Goal: Navigation & Orientation: Understand site structure

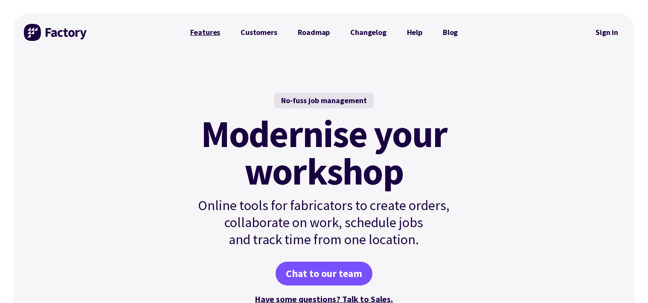
click at [216, 33] on link "Features" at bounding box center [205, 32] width 51 height 17
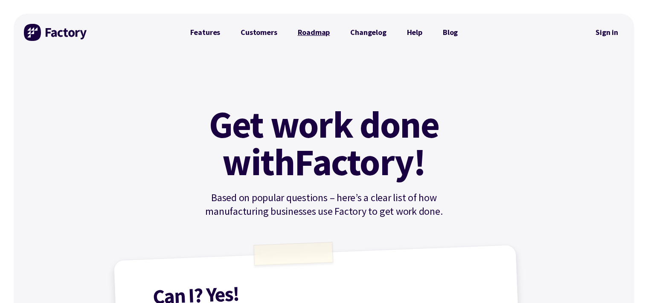
click at [315, 34] on link "Roadmap" at bounding box center [314, 32] width 53 height 17
click at [218, 40] on link "Features" at bounding box center [205, 32] width 51 height 17
click at [360, 33] on link "Changelog" at bounding box center [368, 32] width 56 height 17
